Goal: Task Accomplishment & Management: Use online tool/utility

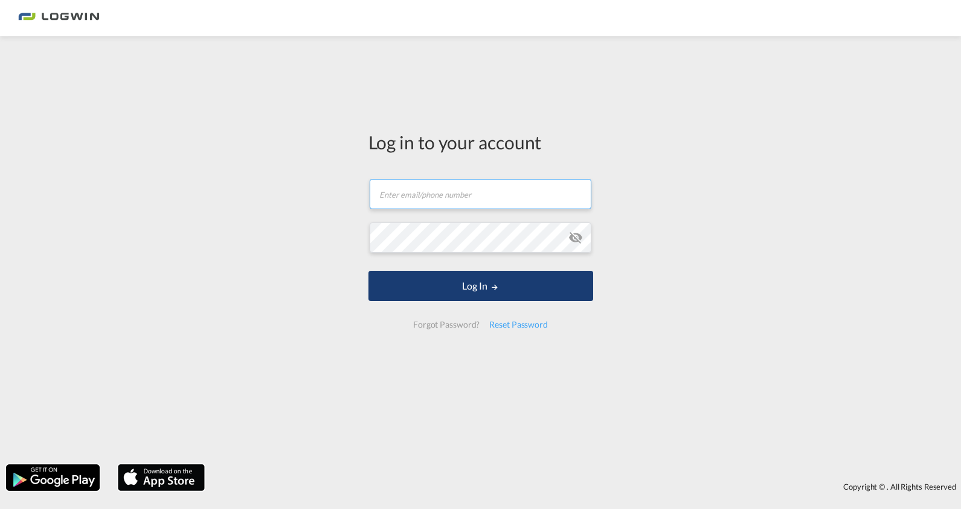
type input "[PERSON_NAME][EMAIL_ADDRESS][PERSON_NAME][DOMAIN_NAME]"
click at [422, 291] on button "Log In" at bounding box center [481, 286] width 225 height 30
